Goal: Use online tool/utility: Utilize a website feature to perform a specific function

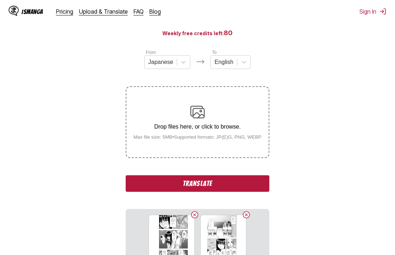
scroll to position [179, 0]
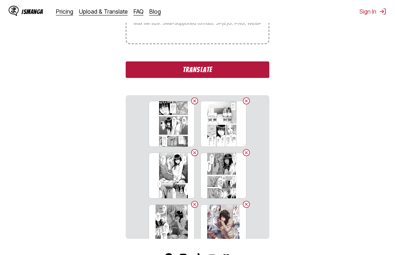
click at [204, 74] on button "Translate" at bounding box center [198, 69] width 144 height 17
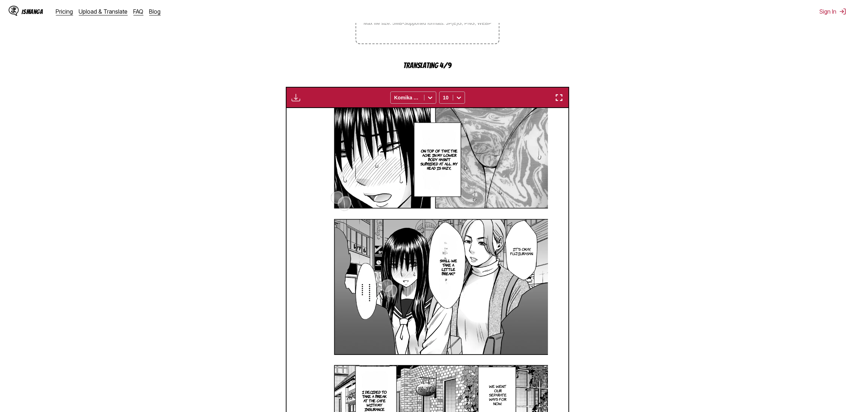
click at [395, 97] on img "button" at bounding box center [559, 97] width 9 height 9
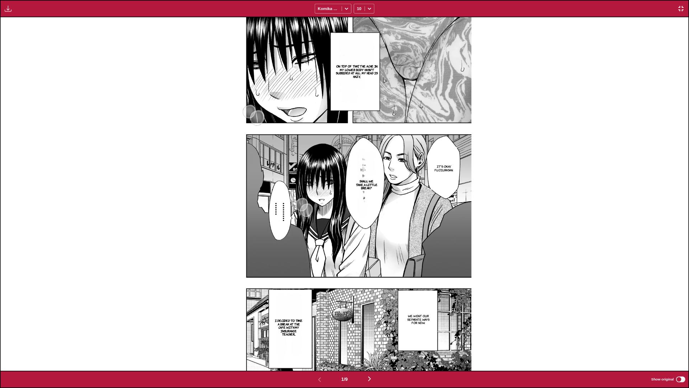
scroll to position [66, 0]
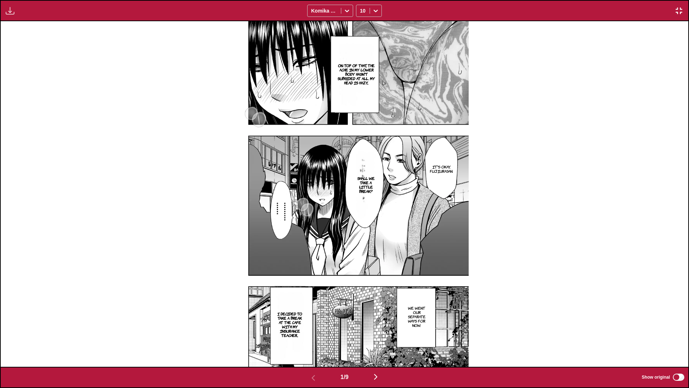
click at [375, 255] on img "button" at bounding box center [376, 376] width 9 height 9
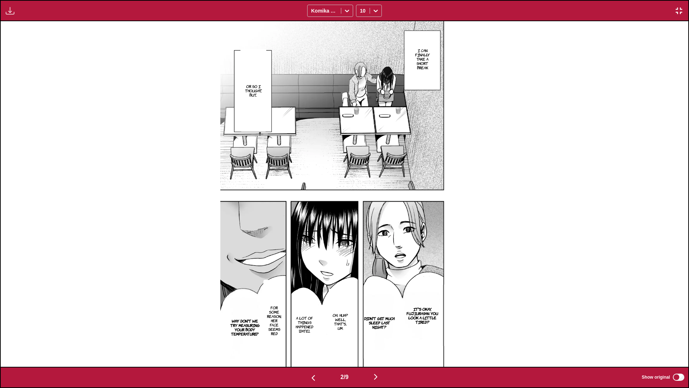
click at [379, 255] on img "button" at bounding box center [376, 376] width 9 height 9
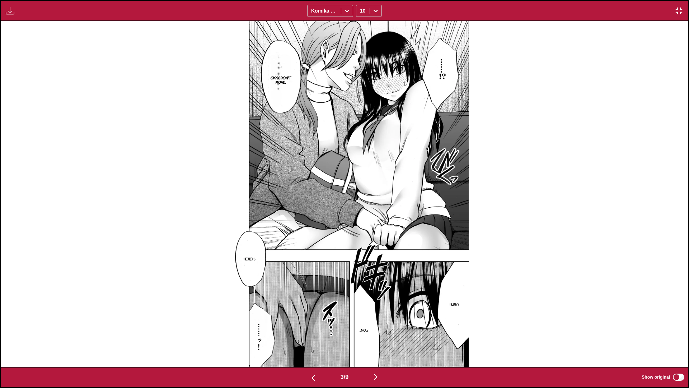
click at [379, 255] on img "button" at bounding box center [376, 376] width 9 height 9
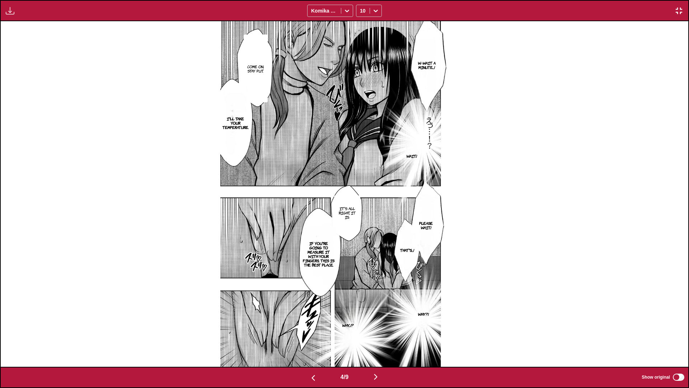
click at [378, 255] on img "button" at bounding box center [376, 376] width 9 height 9
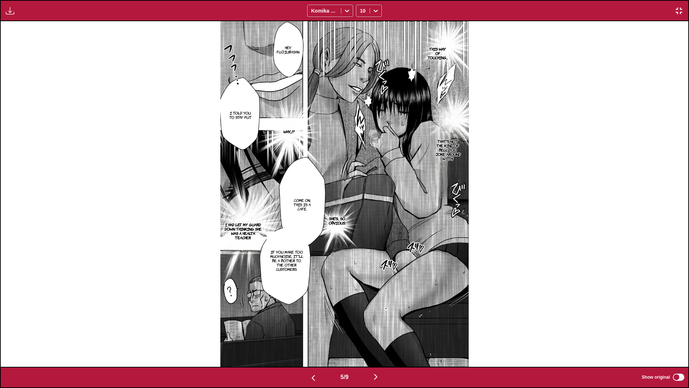
click at [378, 255] on img "button" at bounding box center [376, 376] width 9 height 9
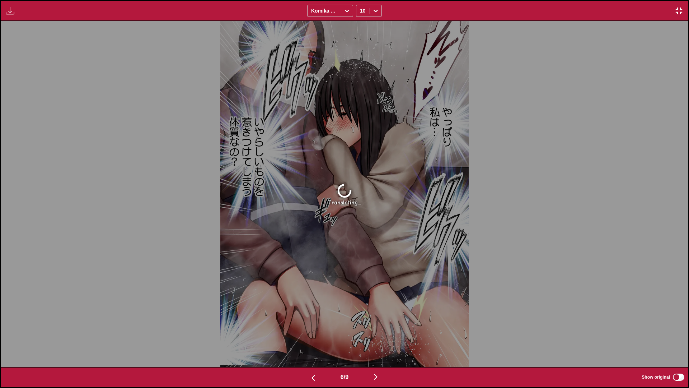
click at [378, 255] on img "button" at bounding box center [376, 376] width 9 height 9
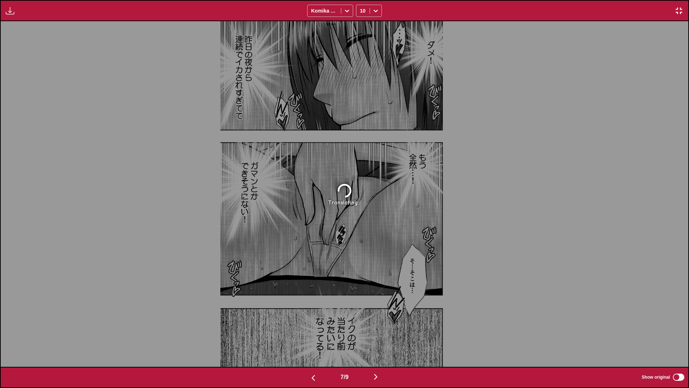
click at [313, 255] on img "button" at bounding box center [313, 377] width 9 height 9
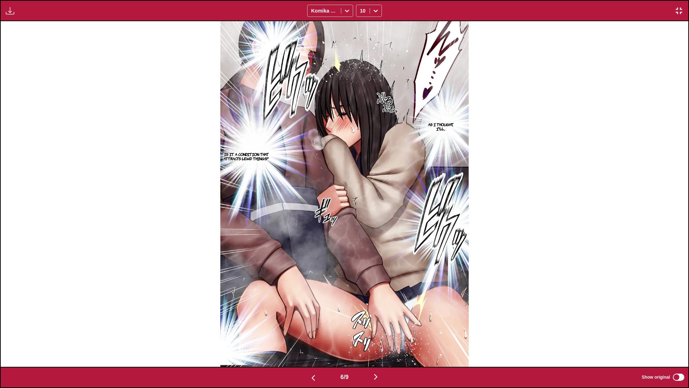
click at [377, 255] on img "button" at bounding box center [376, 376] width 9 height 9
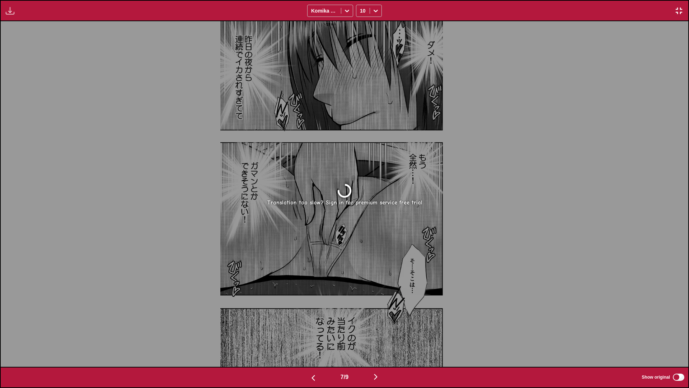
click at [395, 8] on img "button" at bounding box center [679, 10] width 9 height 9
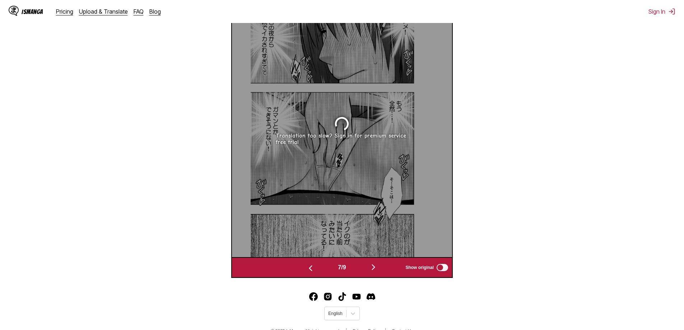
scroll to position [248, 0]
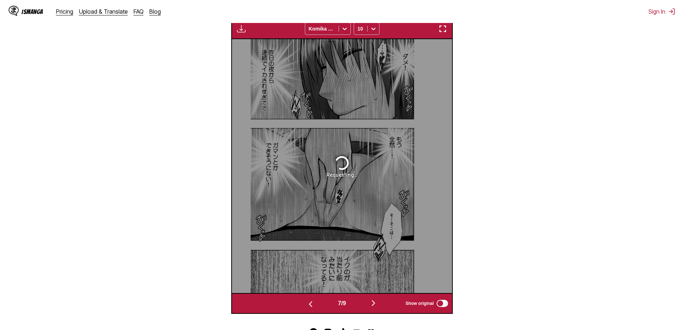
click at [308, 255] on img "button" at bounding box center [310, 304] width 9 height 9
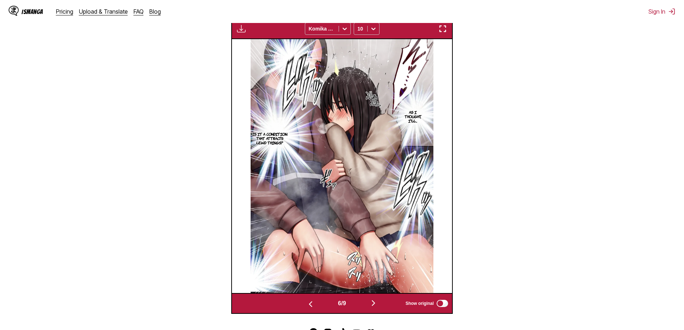
click at [375, 255] on button "button" at bounding box center [373, 303] width 43 height 10
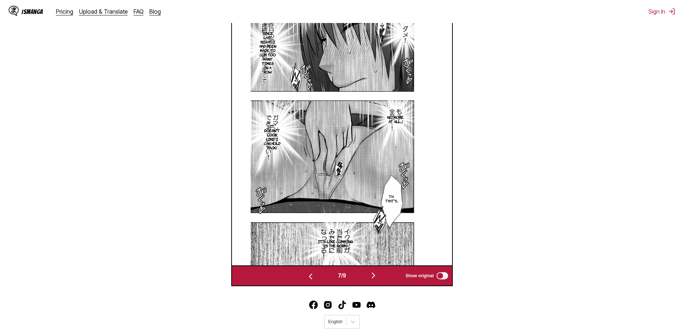
scroll to position [264, 0]
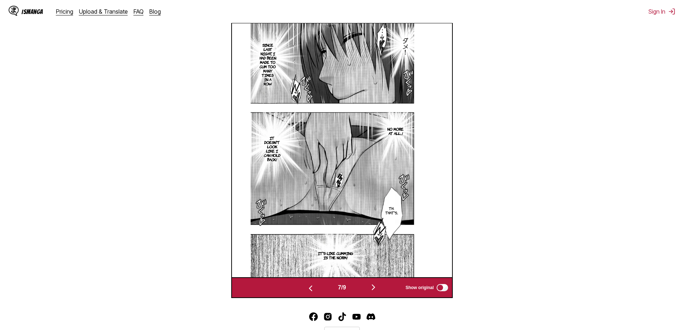
click at [373, 255] on img "button" at bounding box center [373, 287] width 9 height 9
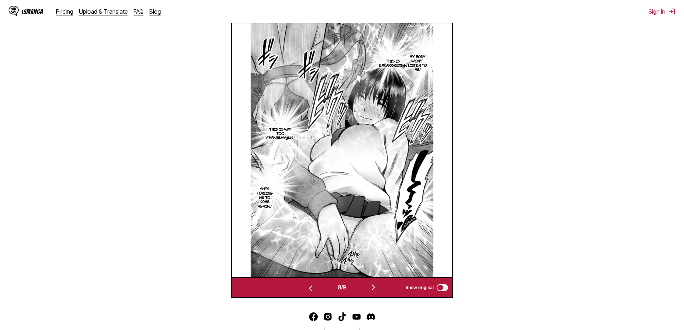
click at [374, 255] on img "button" at bounding box center [373, 287] width 9 height 9
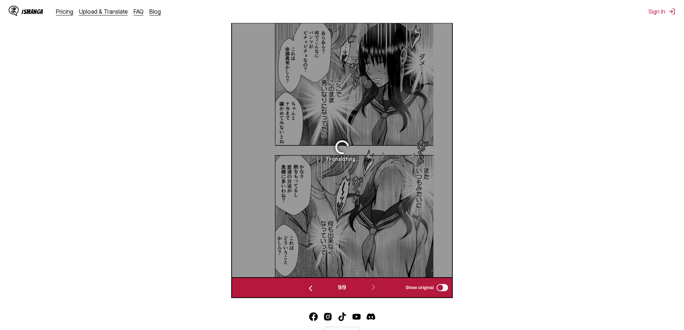
click at [306, 255] on img "button" at bounding box center [310, 288] width 9 height 9
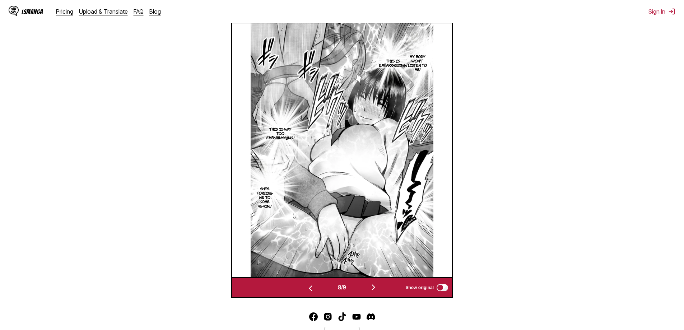
click at [373, 255] on img "button" at bounding box center [373, 287] width 9 height 9
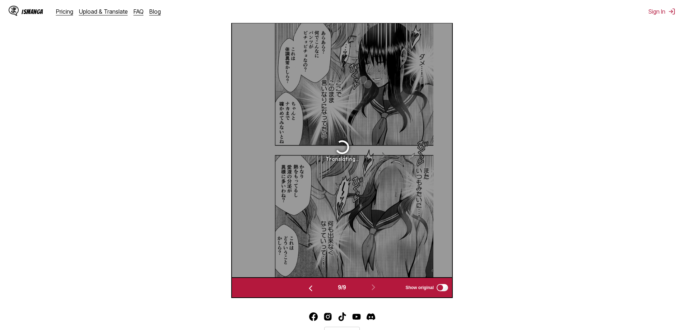
scroll to position [238, 0]
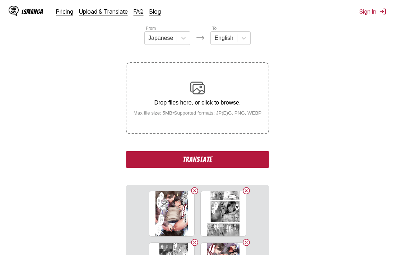
click at [205, 159] on button "Translate" at bounding box center [198, 159] width 144 height 17
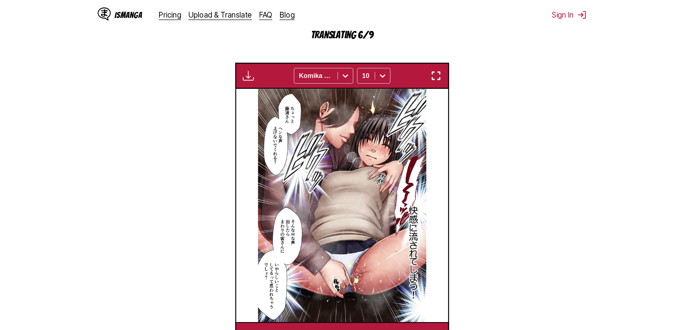
scroll to position [218, 0]
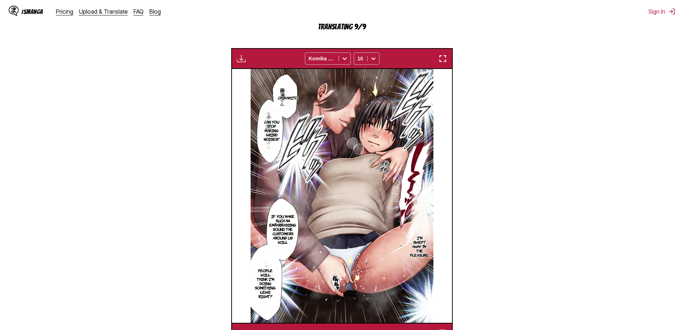
click at [395, 58] on img "button" at bounding box center [442, 58] width 9 height 9
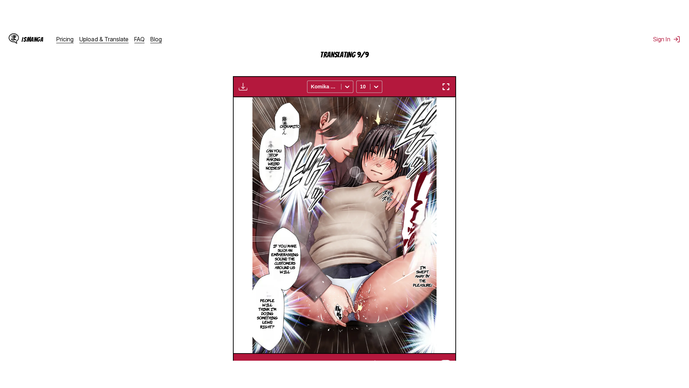
scroll to position [75, 0]
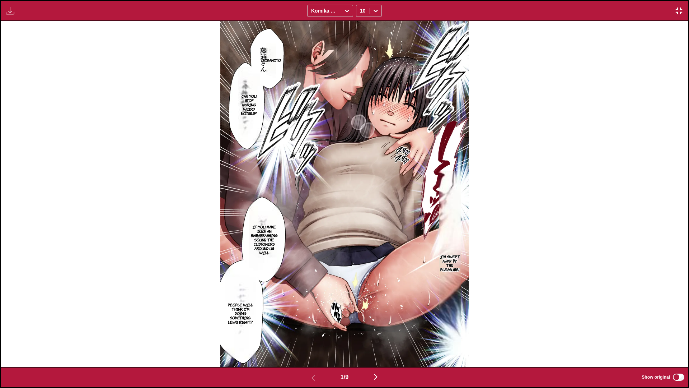
click at [377, 255] on img "button" at bounding box center [376, 376] width 9 height 9
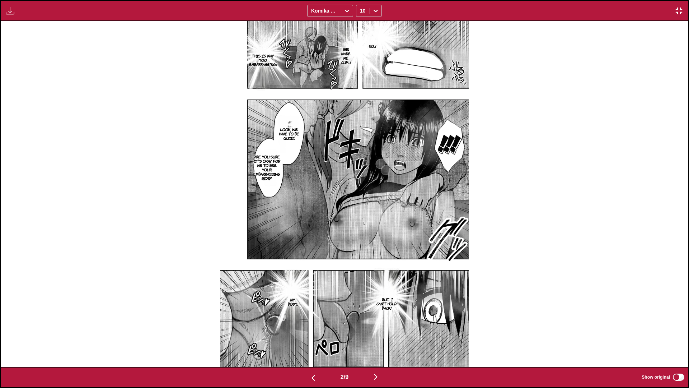
click at [376, 255] on img "button" at bounding box center [376, 376] width 9 height 9
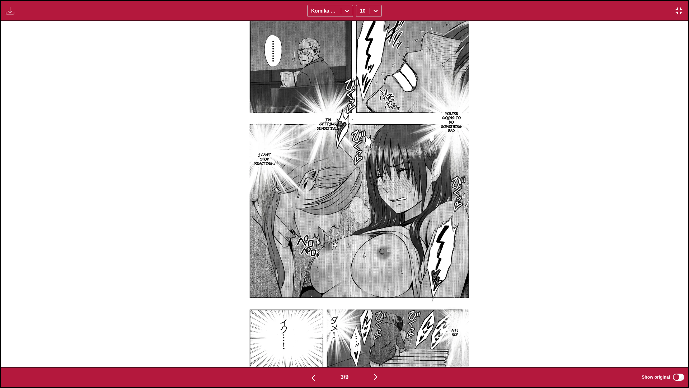
click at [376, 255] on img "button" at bounding box center [376, 376] width 9 height 9
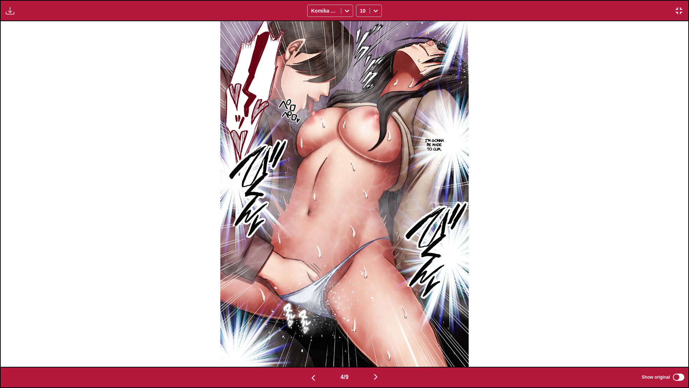
click at [376, 255] on img "button" at bounding box center [376, 376] width 9 height 9
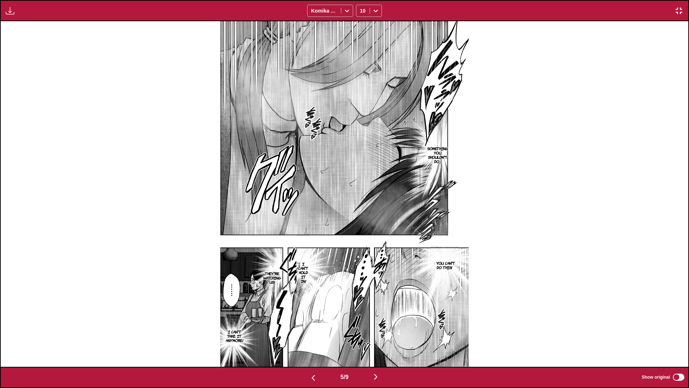
click at [376, 255] on img "button" at bounding box center [376, 376] width 9 height 9
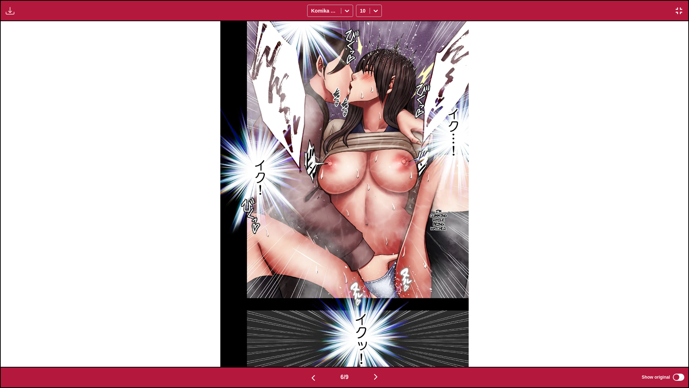
click at [376, 255] on img "button" at bounding box center [376, 376] width 9 height 9
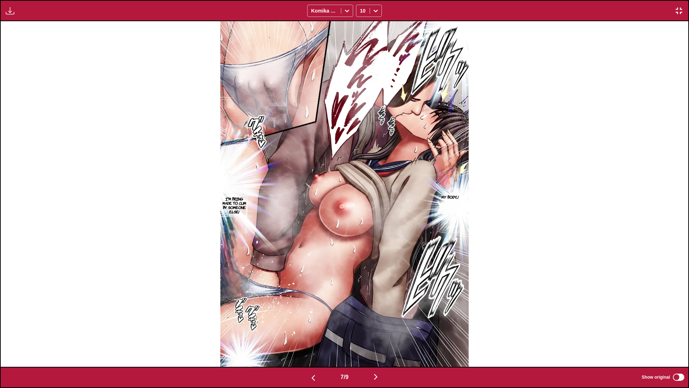
click at [376, 255] on img "button" at bounding box center [376, 376] width 9 height 9
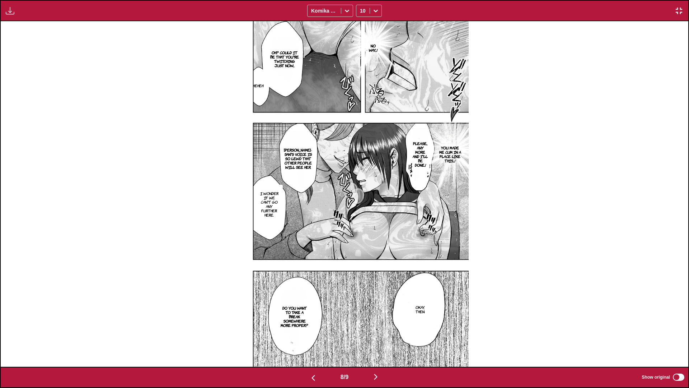
click at [377, 255] on img "button" at bounding box center [376, 376] width 9 height 9
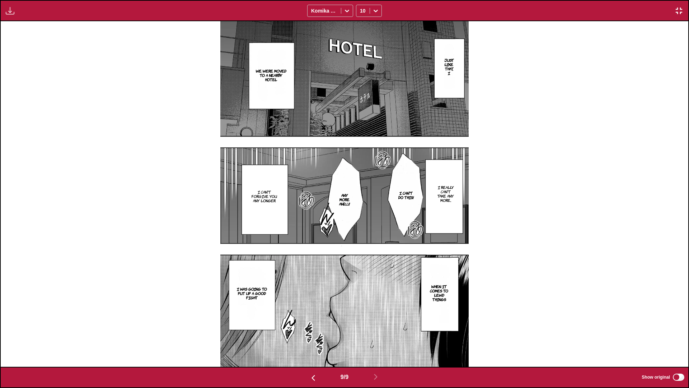
click at [395, 9] on img "button" at bounding box center [679, 10] width 9 height 9
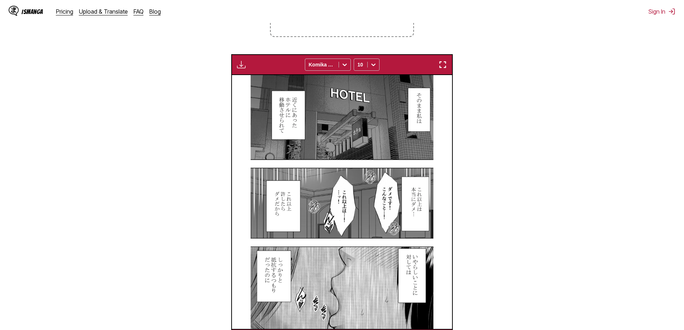
scroll to position [0, 1761]
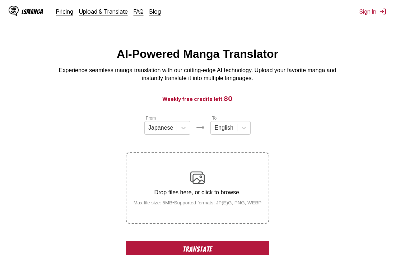
click at [199, 248] on button "Translate" at bounding box center [198, 249] width 144 height 17
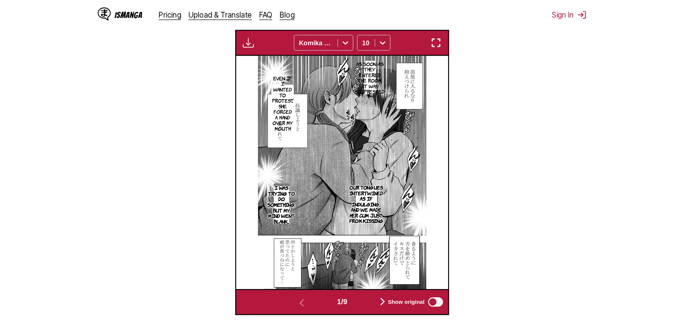
scroll to position [218, 0]
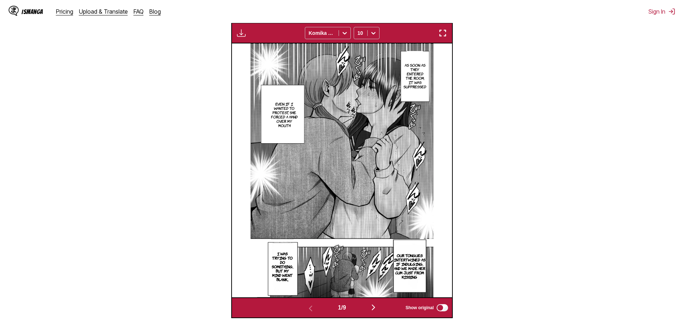
click at [395, 35] on img "button" at bounding box center [442, 33] width 9 height 9
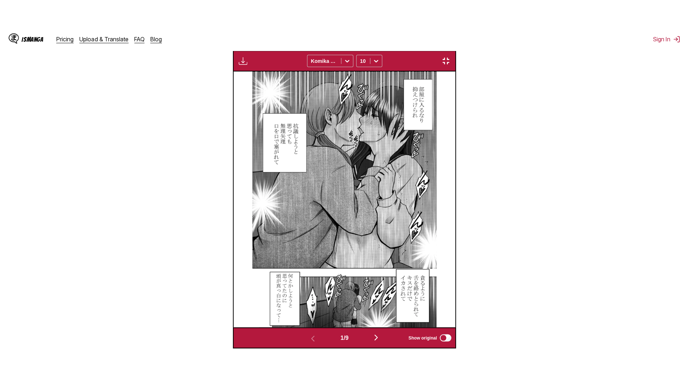
scroll to position [75, 0]
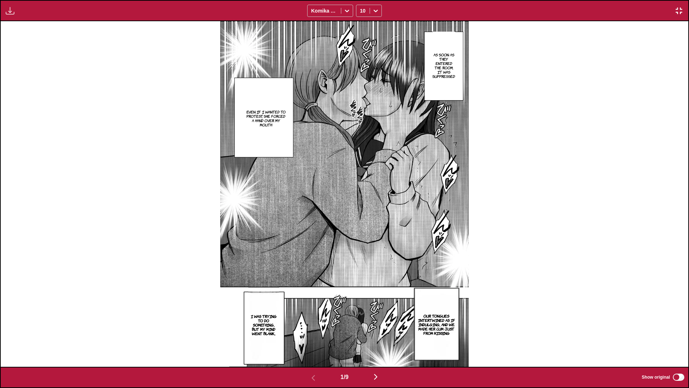
click at [375, 255] on img "button" at bounding box center [376, 376] width 9 height 9
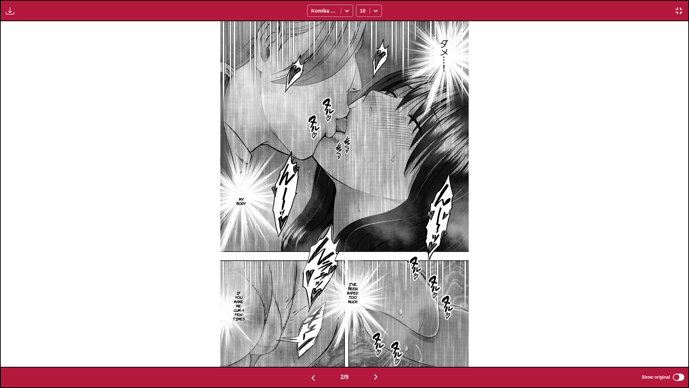
click at [376, 255] on img "button" at bounding box center [376, 376] width 9 height 9
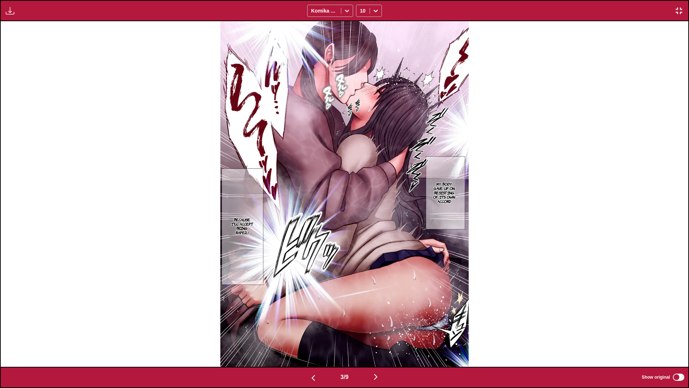
click at [377, 255] on img "button" at bounding box center [376, 376] width 9 height 9
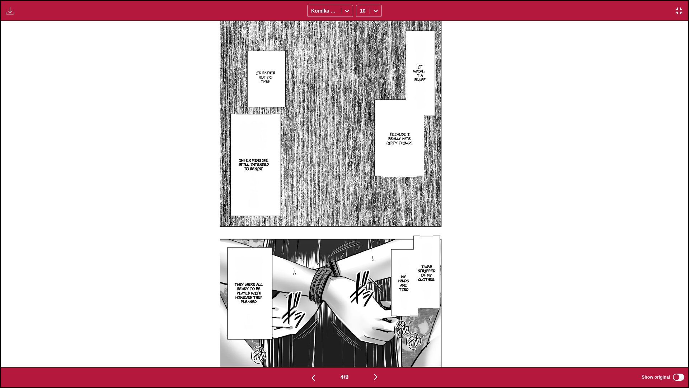
click at [377, 255] on button "button" at bounding box center [375, 377] width 43 height 10
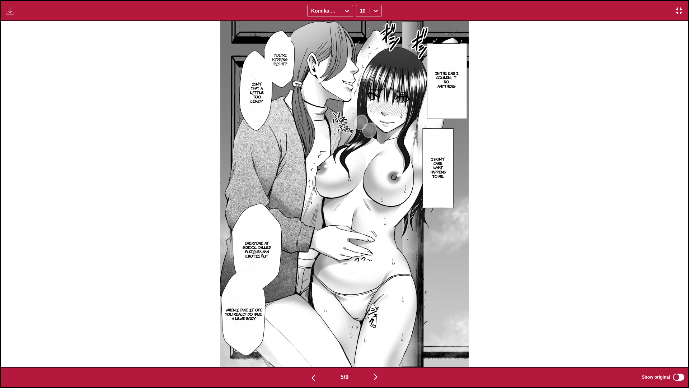
click at [378, 255] on img "button" at bounding box center [376, 376] width 9 height 9
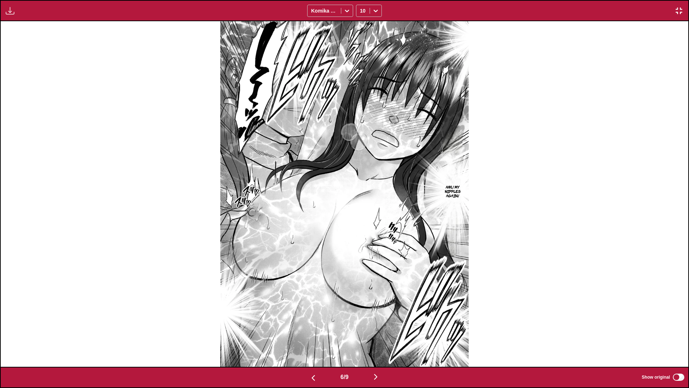
click at [378, 255] on img "button" at bounding box center [376, 376] width 9 height 9
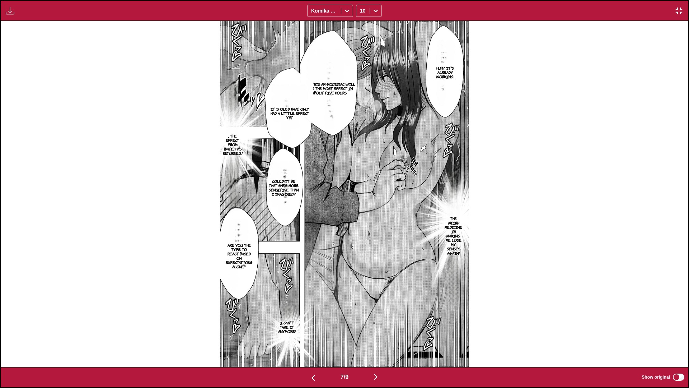
click at [375, 255] on img "button" at bounding box center [376, 376] width 9 height 9
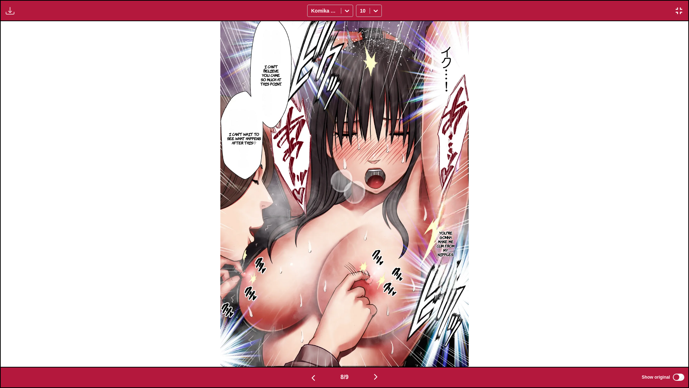
click at [375, 255] on img "button" at bounding box center [376, 376] width 9 height 9
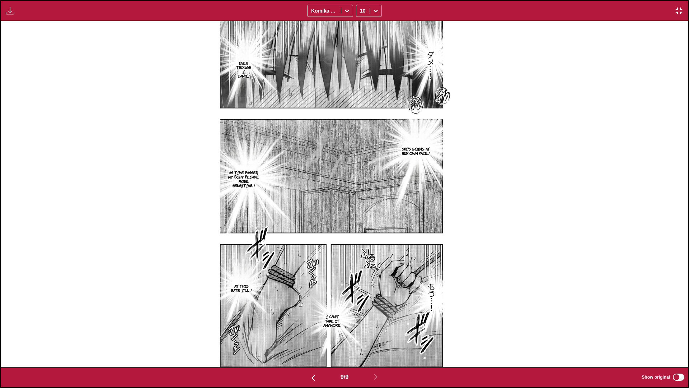
click at [395, 8] on img "button" at bounding box center [679, 10] width 9 height 9
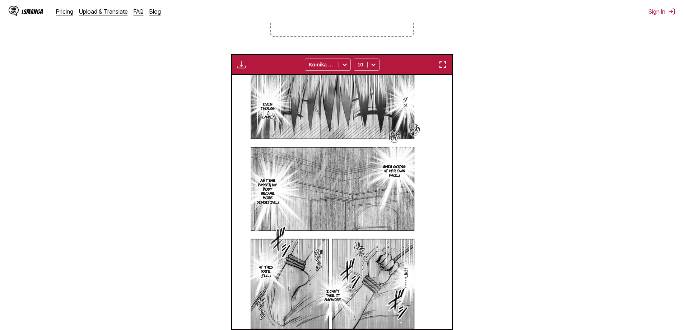
scroll to position [0, 1761]
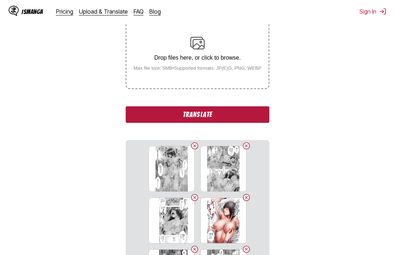
click at [228, 113] on button "Translate" at bounding box center [198, 114] width 144 height 17
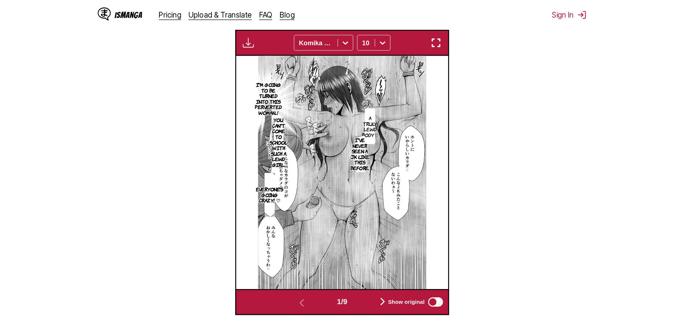
scroll to position [218, 0]
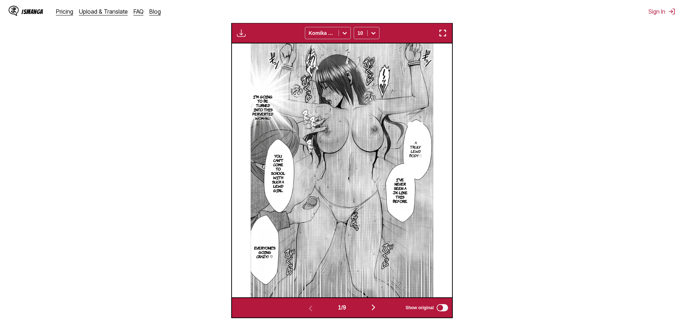
click at [395, 38] on button "button" at bounding box center [442, 32] width 13 height 9
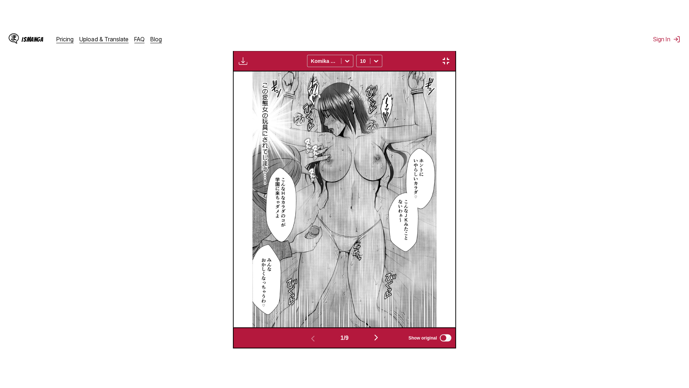
scroll to position [75, 0]
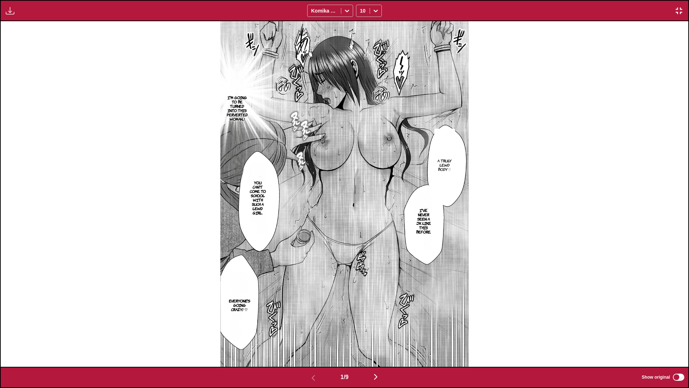
click at [375, 255] on img "button" at bounding box center [376, 376] width 9 height 9
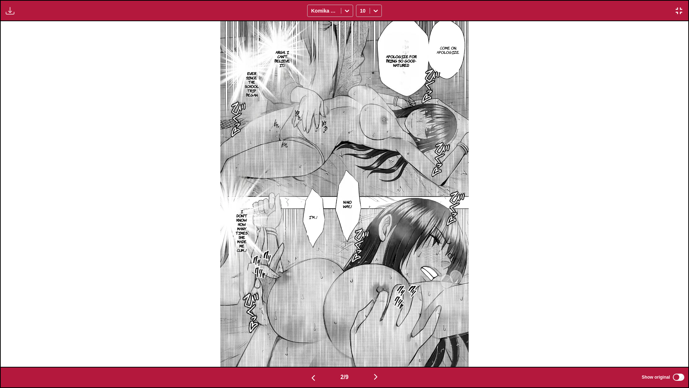
click at [375, 255] on img "button" at bounding box center [376, 376] width 9 height 9
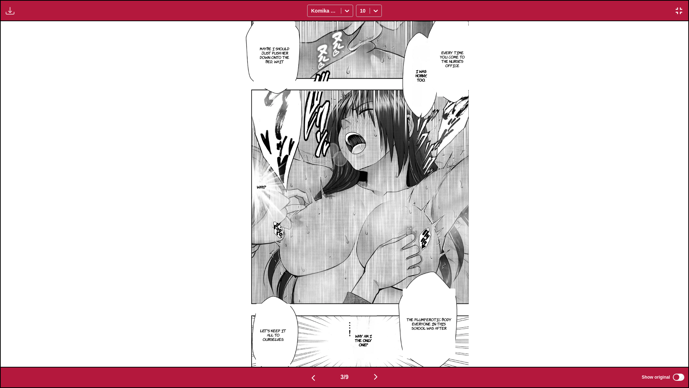
click at [379, 255] on img "button" at bounding box center [376, 376] width 9 height 9
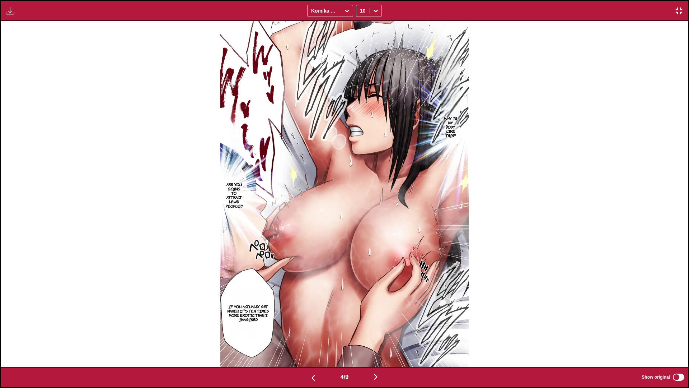
click at [377, 255] on img "button" at bounding box center [376, 376] width 9 height 9
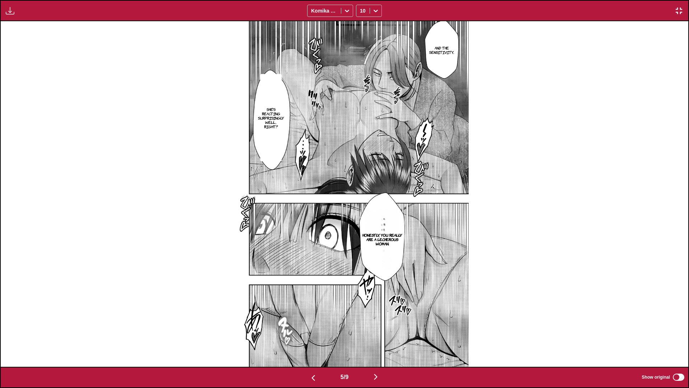
click at [376, 255] on img "button" at bounding box center [376, 376] width 9 height 9
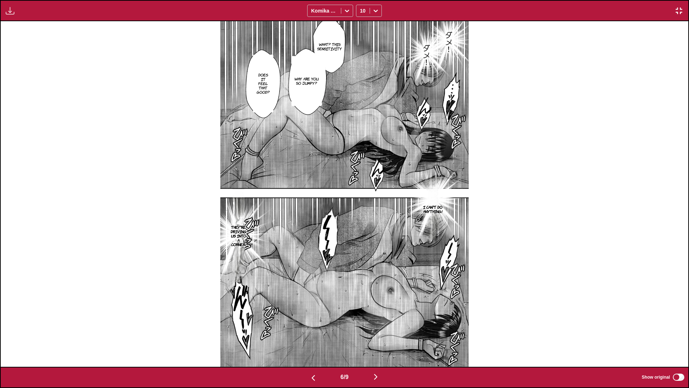
click at [376, 255] on img "button" at bounding box center [376, 376] width 9 height 9
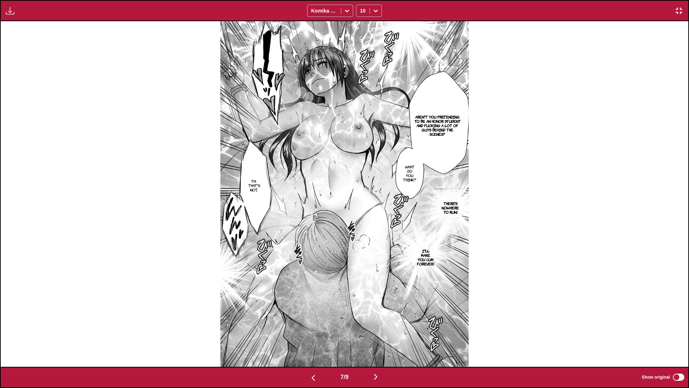
click at [377, 255] on img "button" at bounding box center [376, 376] width 9 height 9
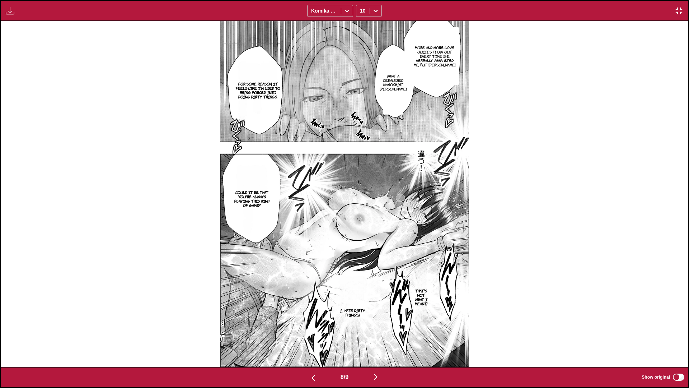
click at [375, 255] on img "button" at bounding box center [376, 376] width 9 height 9
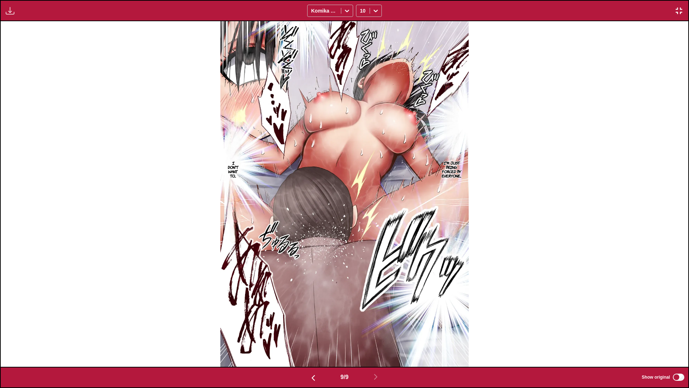
click at [395, 9] on img "button" at bounding box center [679, 10] width 9 height 9
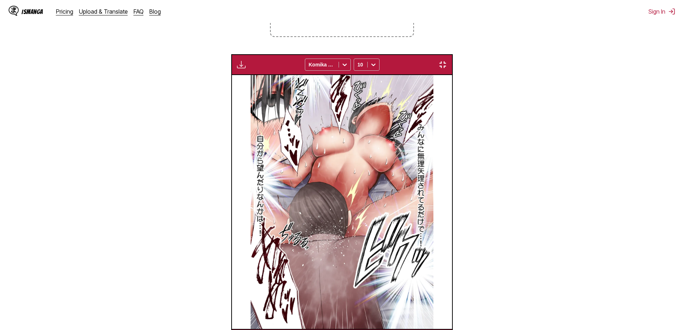
scroll to position [0, 1761]
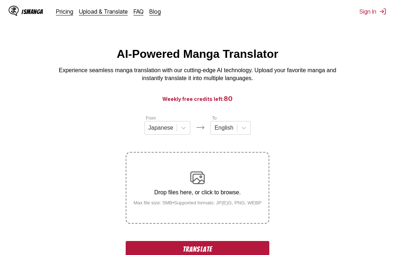
click at [184, 249] on button "Translate" at bounding box center [198, 249] width 144 height 17
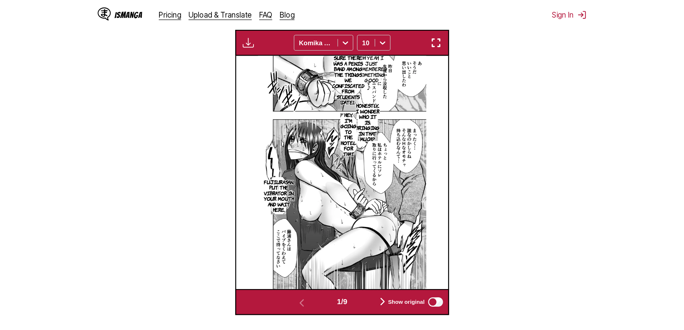
scroll to position [218, 0]
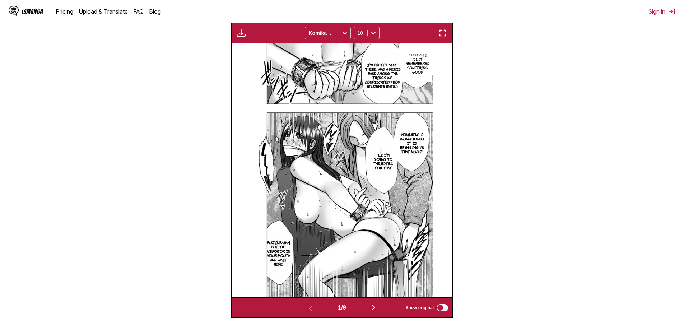
click at [395, 36] on button "button" at bounding box center [442, 32] width 13 height 9
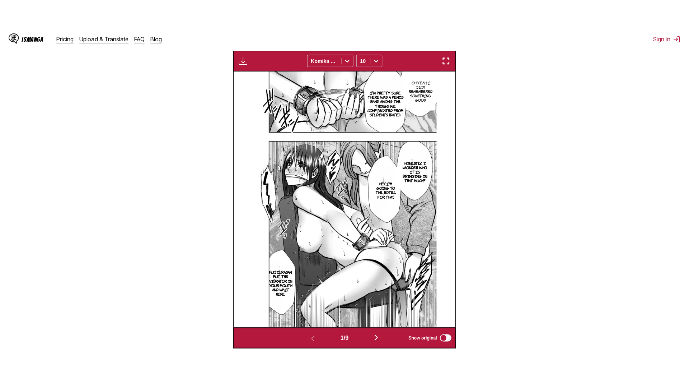
scroll to position [75, 0]
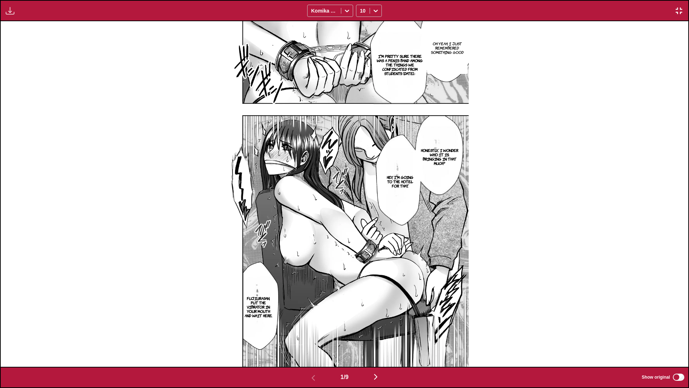
click at [378, 255] on img "button" at bounding box center [376, 376] width 9 height 9
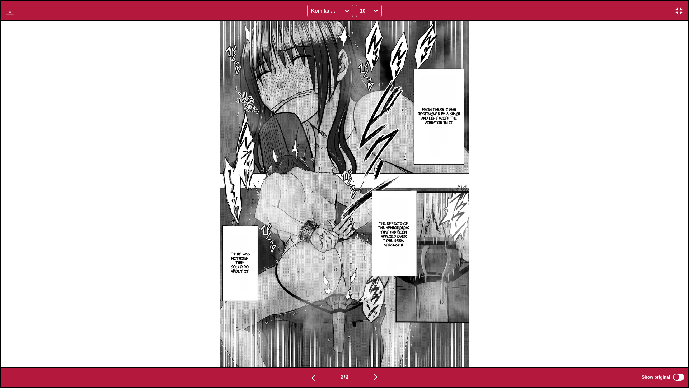
click at [372, 255] on div "2 / 9 Show original" at bounding box center [344, 377] width 689 height 21
click at [374, 255] on img "button" at bounding box center [376, 376] width 9 height 9
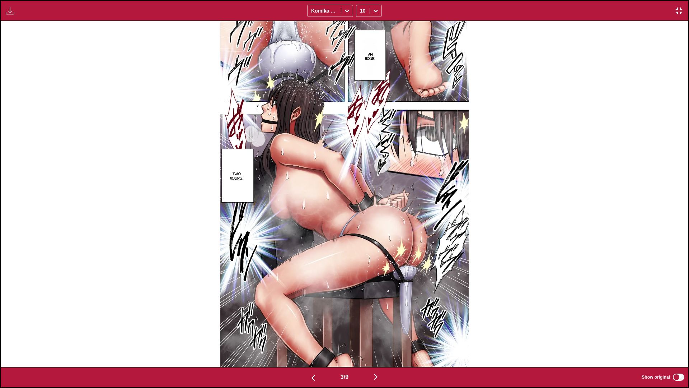
click at [377, 255] on img "button" at bounding box center [376, 376] width 9 height 9
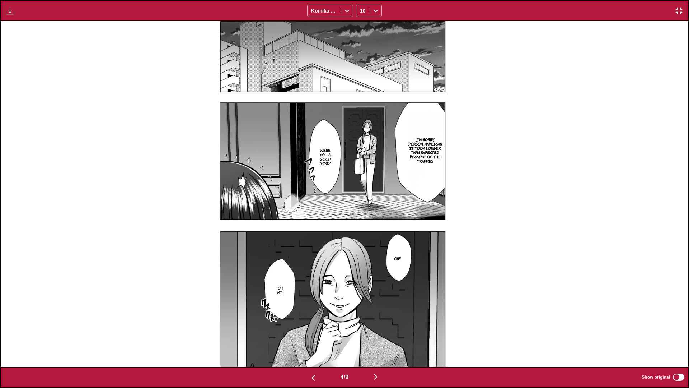
click at [377, 255] on img "button" at bounding box center [376, 376] width 9 height 9
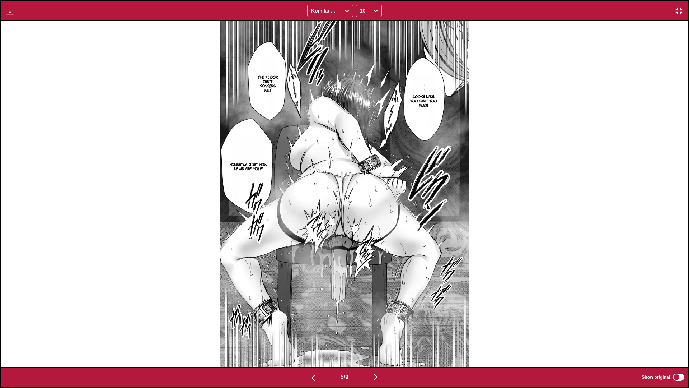
click at [376, 255] on img "button" at bounding box center [376, 376] width 9 height 9
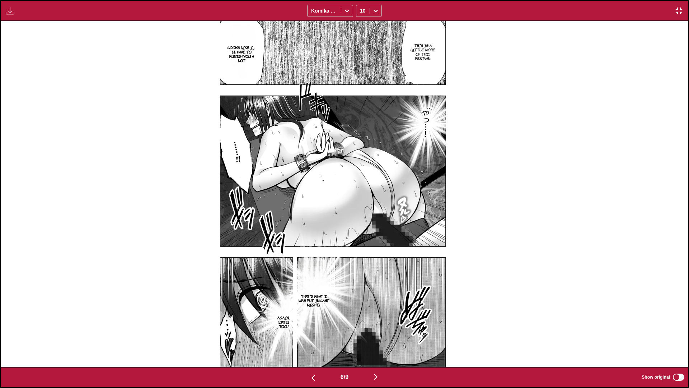
click at [378, 255] on img "button" at bounding box center [376, 376] width 9 height 9
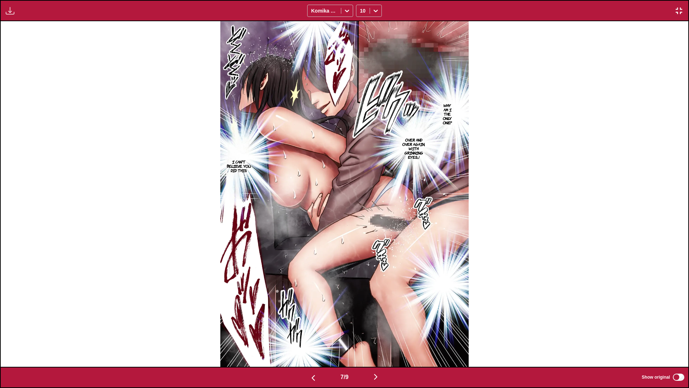
click at [378, 255] on img "button" at bounding box center [376, 376] width 9 height 9
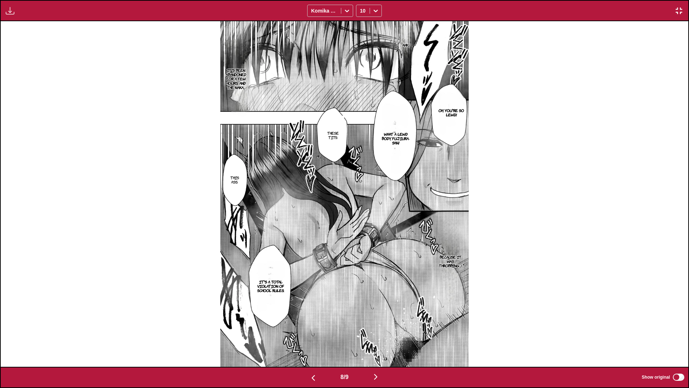
click at [378, 255] on img "button" at bounding box center [376, 376] width 9 height 9
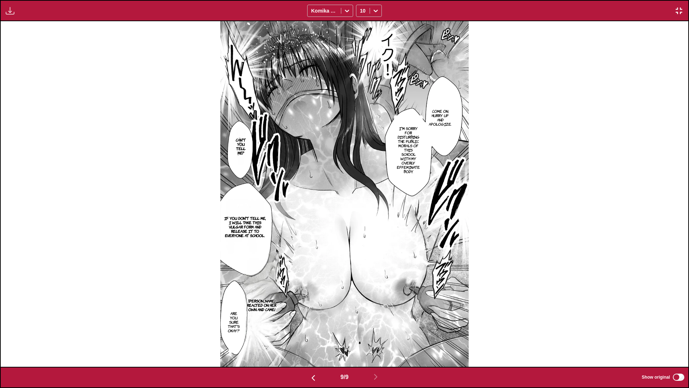
click at [395, 13] on img "button" at bounding box center [679, 10] width 9 height 9
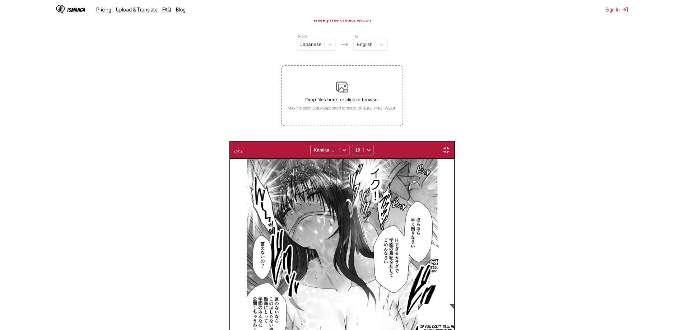
scroll to position [0, 1761]
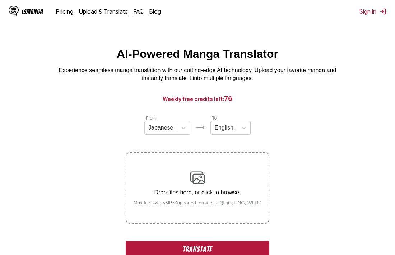
click at [179, 244] on button "Translate" at bounding box center [198, 249] width 144 height 17
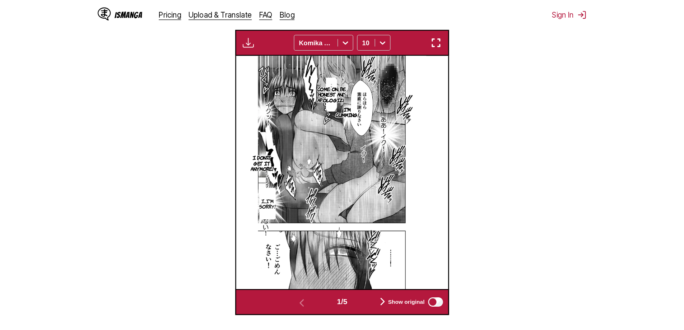
scroll to position [218, 0]
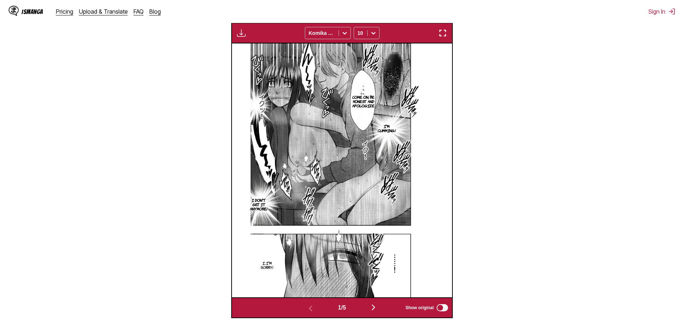
click at [374, 255] on img "button" at bounding box center [373, 307] width 9 height 9
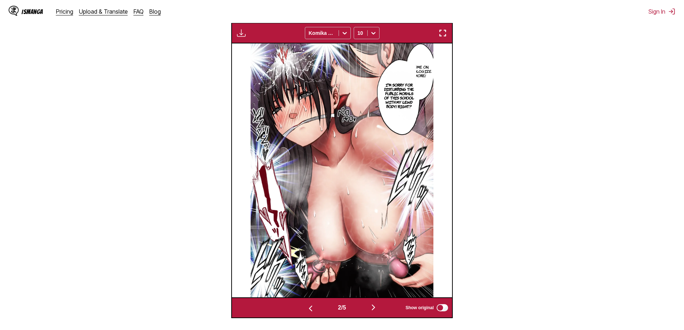
click at [395, 37] on img "button" at bounding box center [442, 33] width 9 height 9
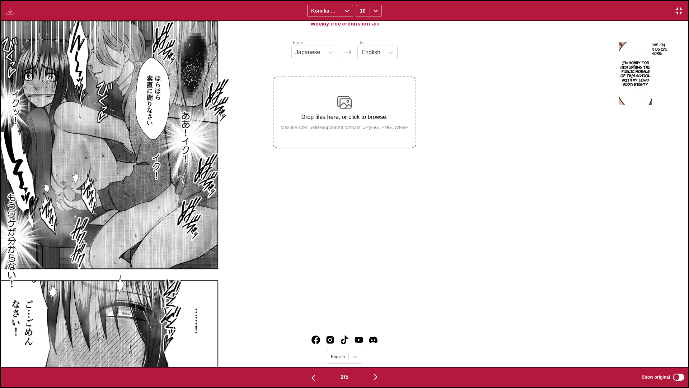
scroll to position [0, 688]
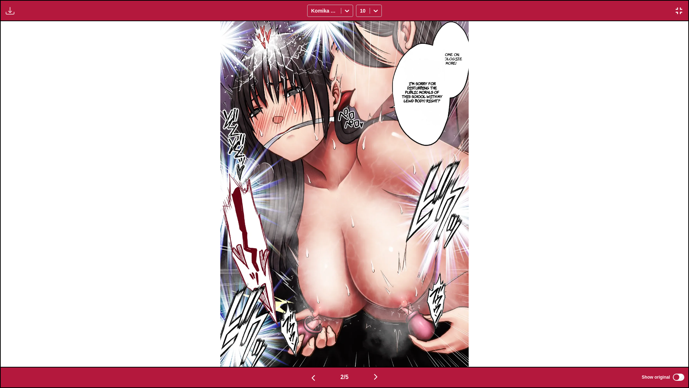
click at [384, 255] on button "button" at bounding box center [375, 377] width 43 height 10
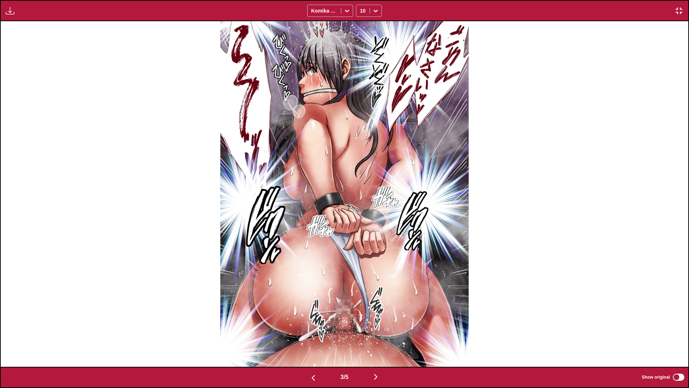
click at [383, 255] on button "button" at bounding box center [375, 377] width 43 height 10
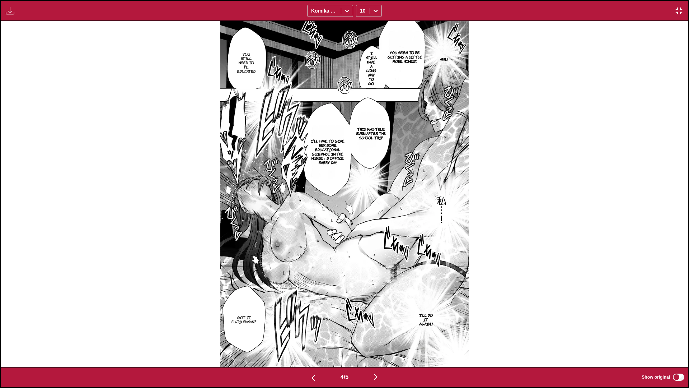
click at [378, 255] on img "button" at bounding box center [376, 376] width 9 height 9
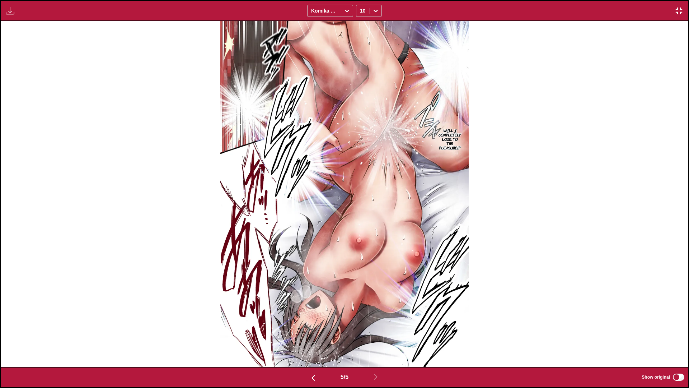
click at [395, 13] on img "button" at bounding box center [679, 10] width 9 height 9
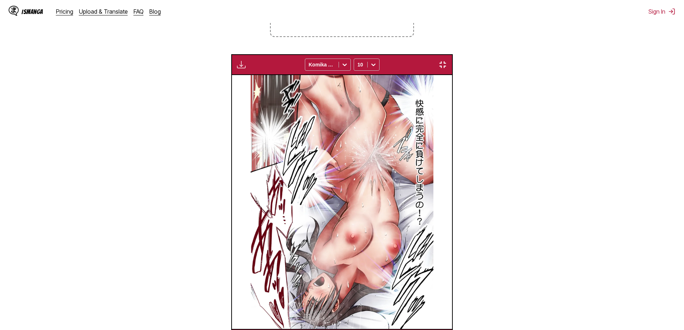
scroll to position [0, 881]
